Goal: Go to known website: Access a specific website the user already knows

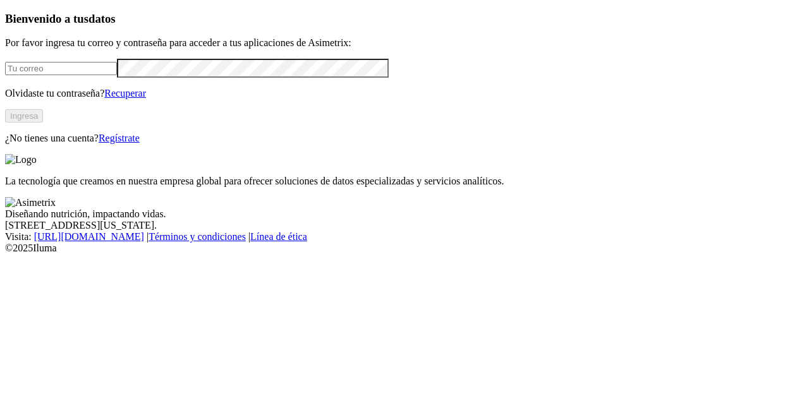
type input "[PERSON_NAME][EMAIL_ADDRESS][DOMAIN_NAME]"
click at [43, 123] on button "Ingresa" at bounding box center [24, 115] width 38 height 13
